Goal: Manage account settings

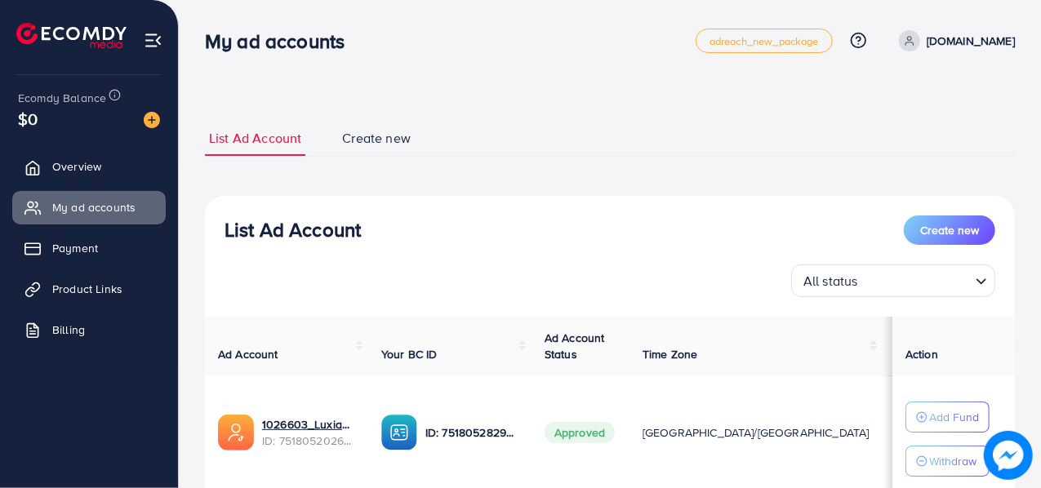
click at [954, 50] on link "[DOMAIN_NAME]" at bounding box center [953, 40] width 122 height 21
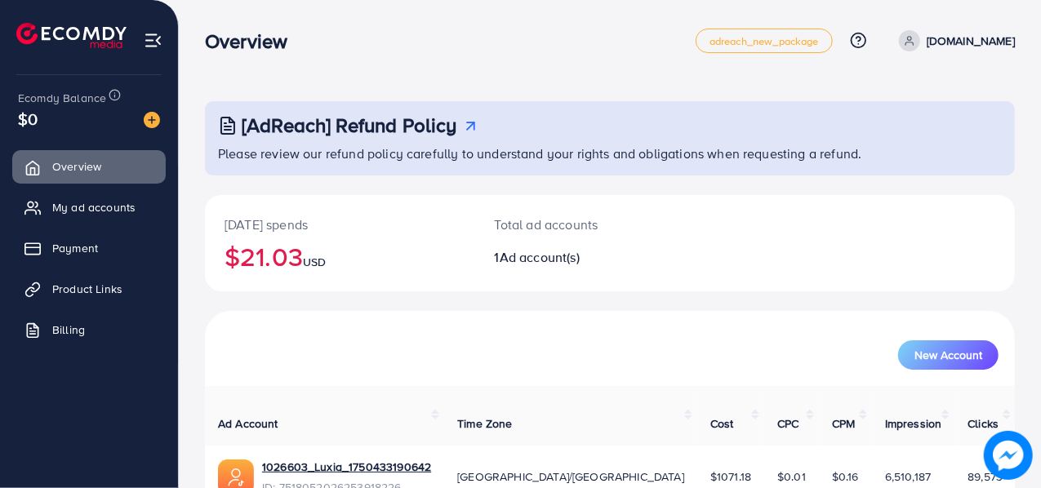
click at [915, 38] on icon at bounding box center [909, 40] width 11 height 11
